Goal: Find contact information: Find contact information

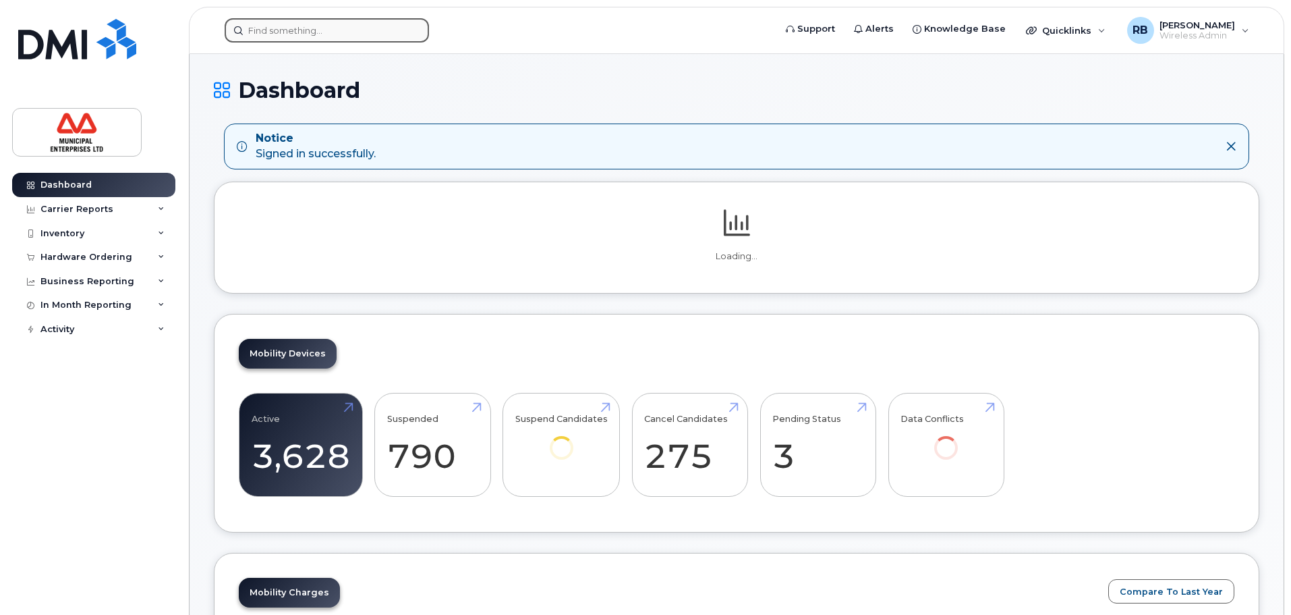
click at [351, 32] on input at bounding box center [327, 30] width 204 height 24
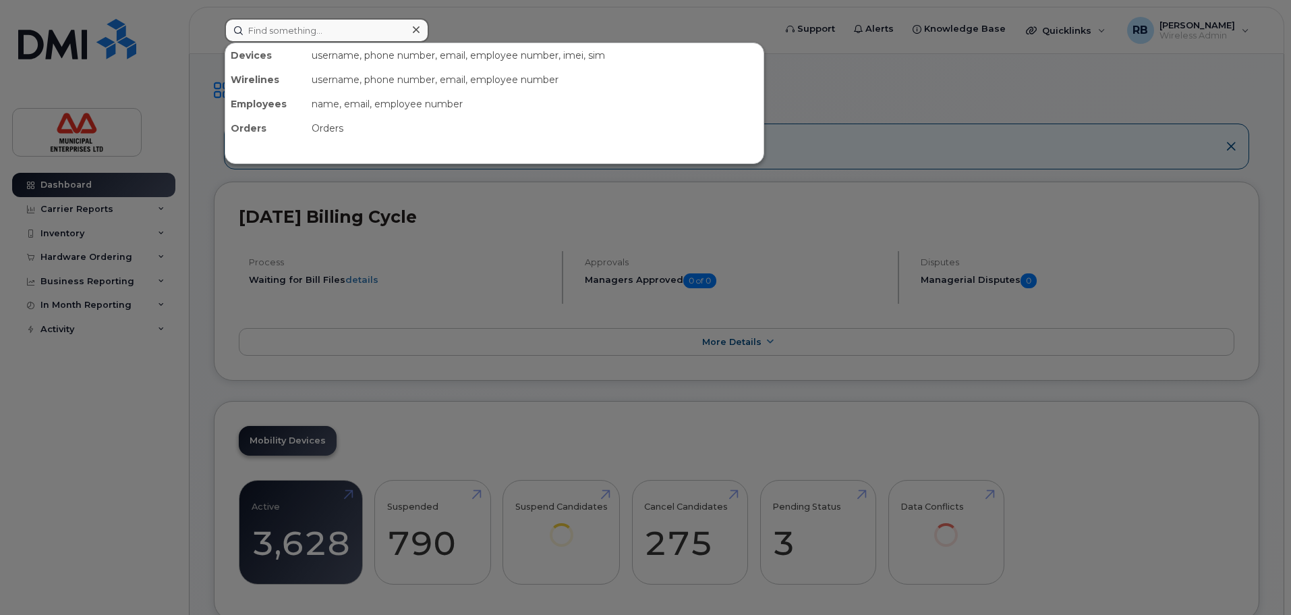
paste input "(506) 269-7307"
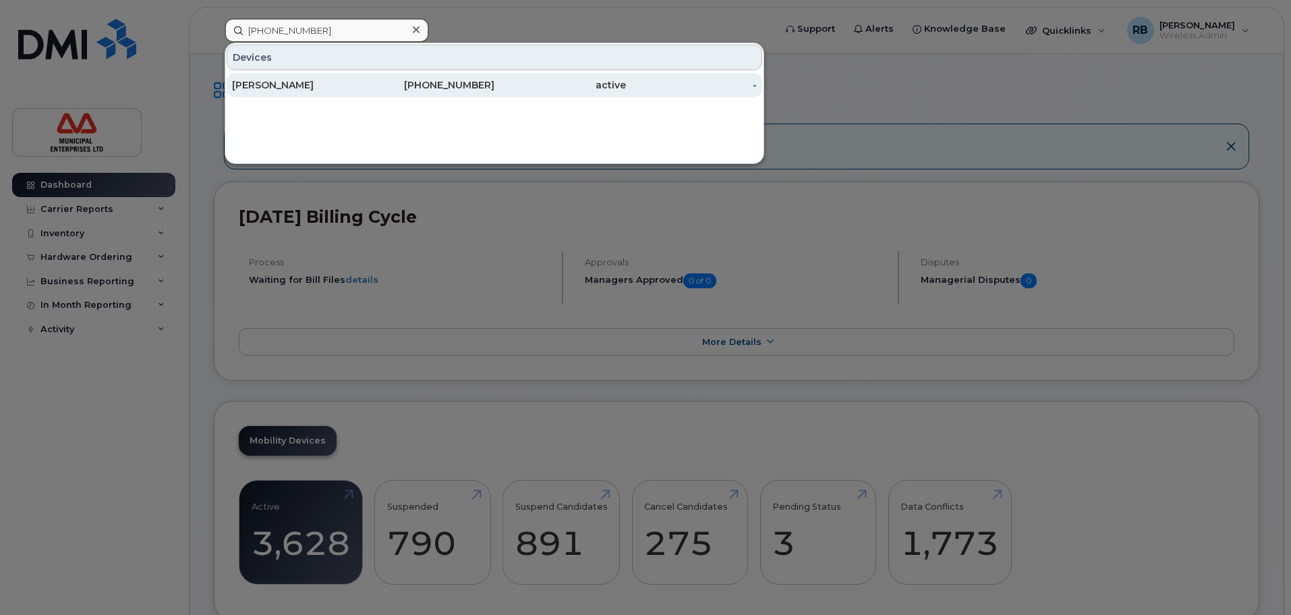
type input "(506) 269-7307"
click at [307, 84] on div "[PERSON_NAME]" at bounding box center [298, 84] width 132 height 13
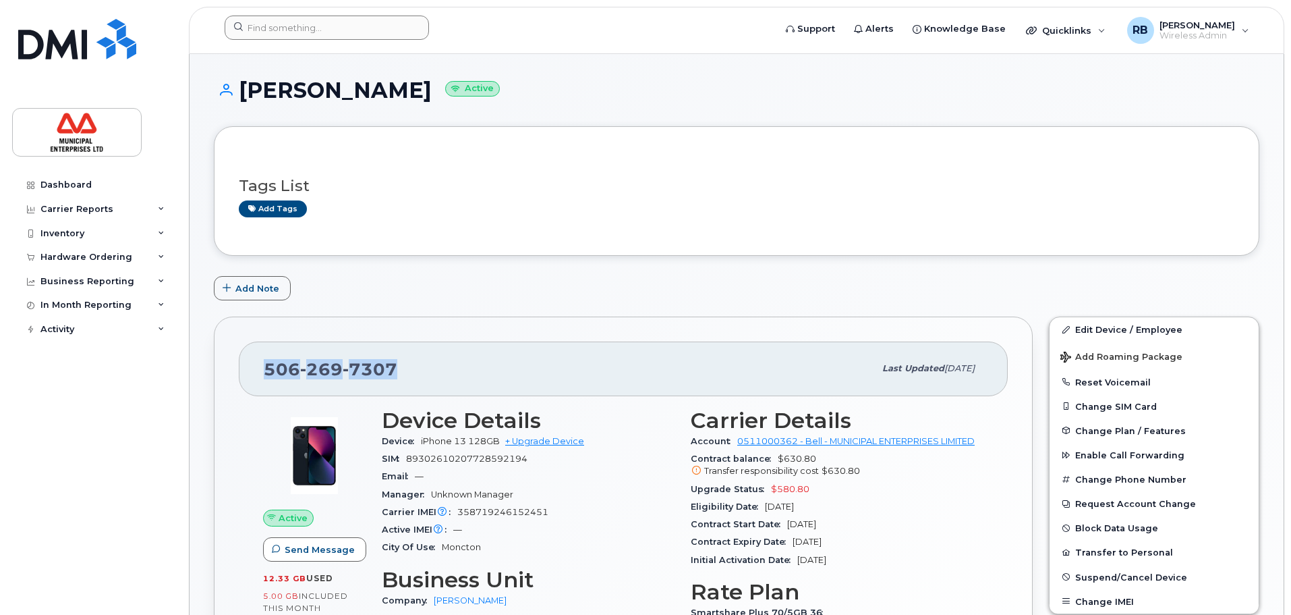
drag, startPoint x: 395, startPoint y: 374, endPoint x: 246, endPoint y: 377, distance: 149.8
click at [246, 377] on div "[PHONE_NUMBER] Last updated [DATE]" at bounding box center [623, 368] width 769 height 54
copy span "[PHONE_NUMBER]"
